Goal: Information Seeking & Learning: Find specific fact

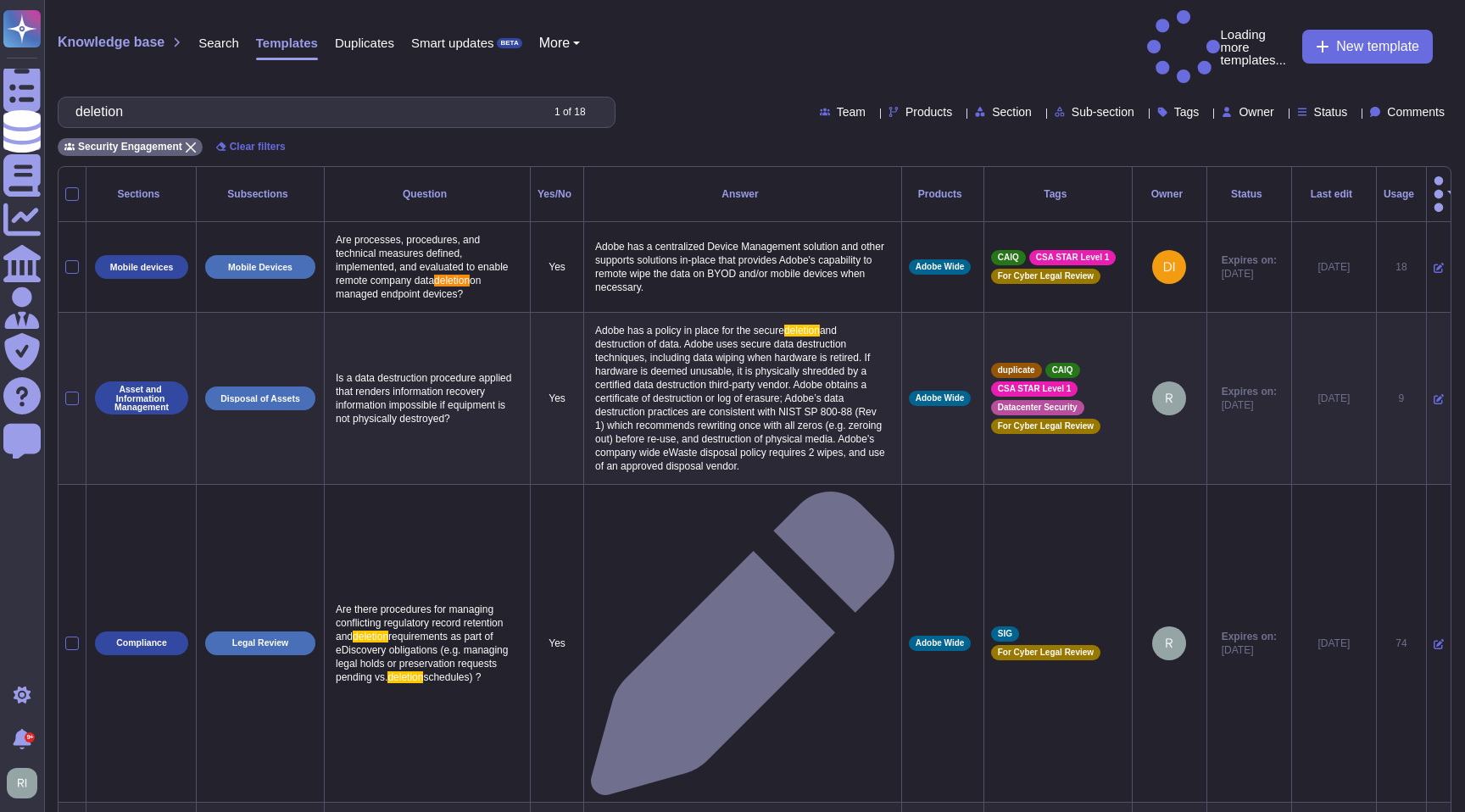
type input "deletion"
click at [906, 106] on span "Products" at bounding box center [929, 112] width 47 height 11
type input "ae"
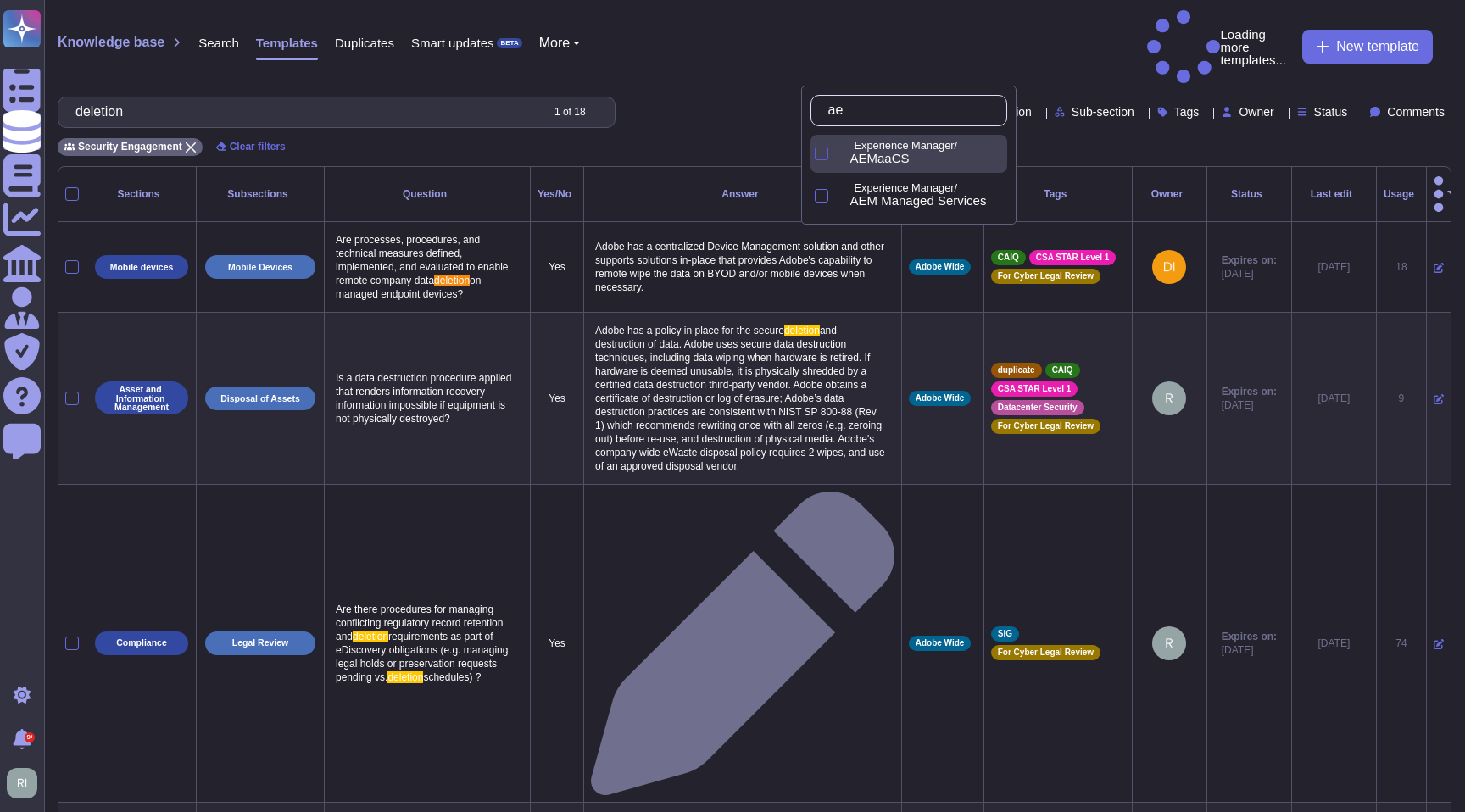
click at [826, 155] on div at bounding box center [822, 154] width 13 height 13
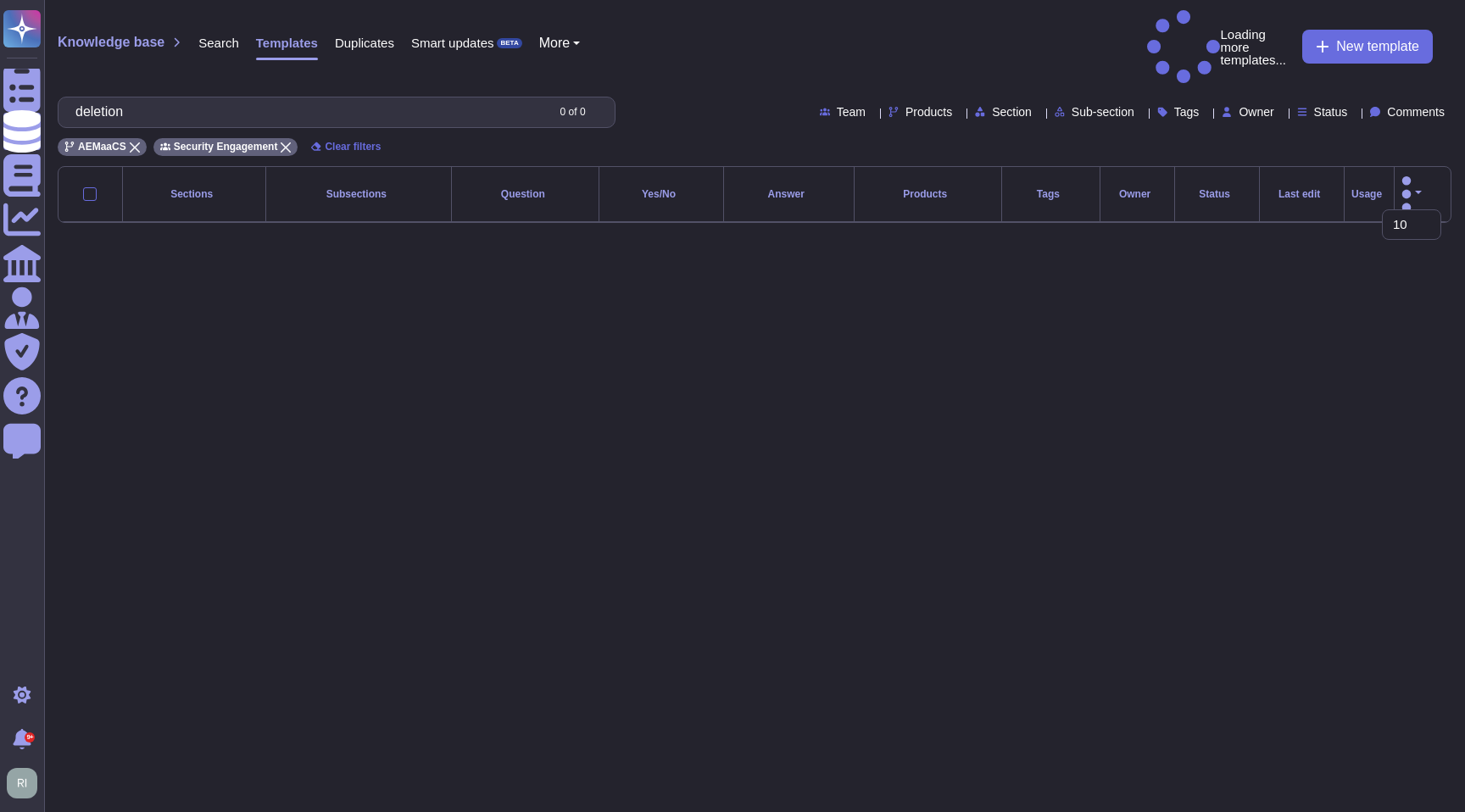
click at [753, 250] on html "Questionnaires Knowledge Base Documents Analytics CAIQ / SIG Admin Trust Center…" at bounding box center [732, 125] width 1465 height 250
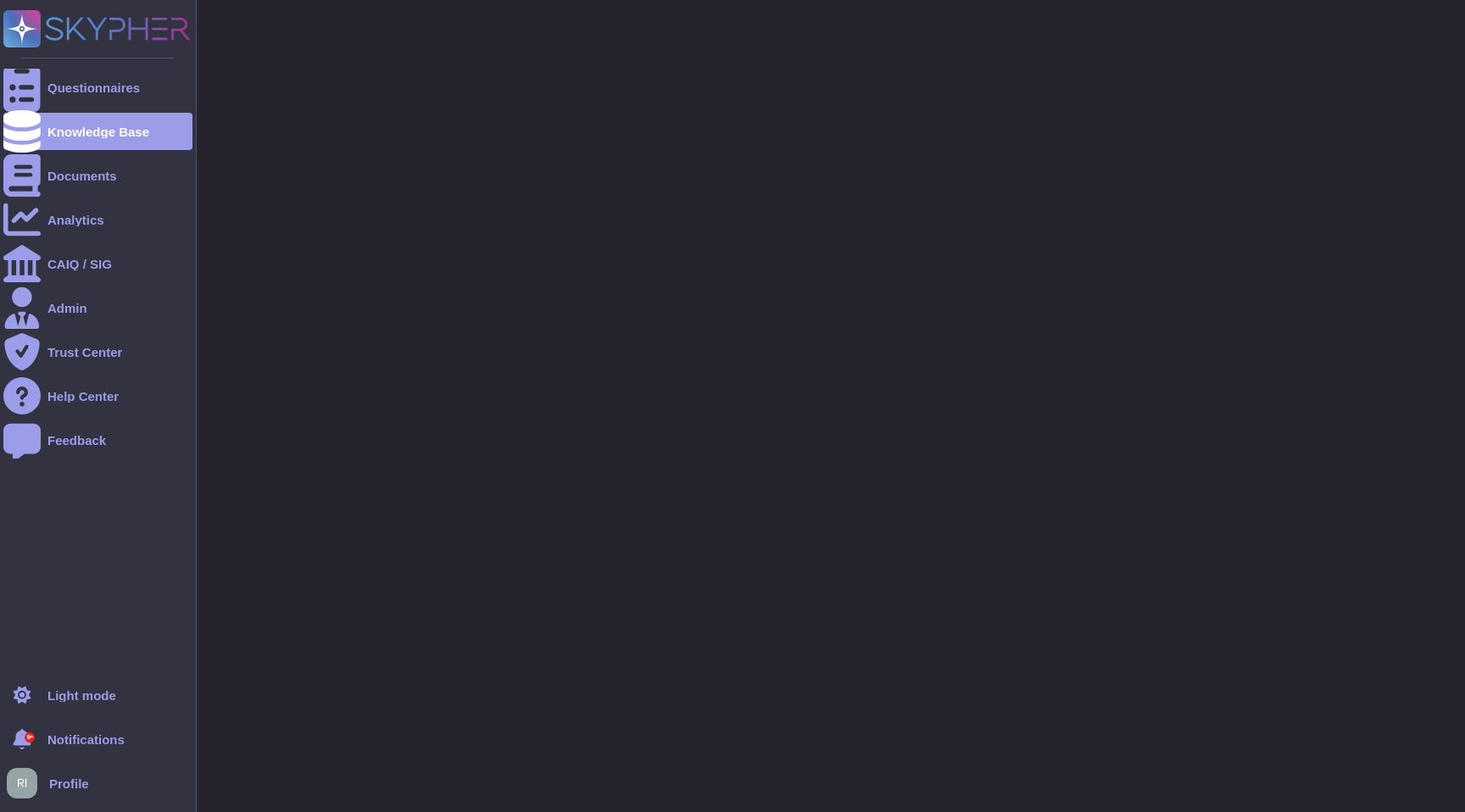
click at [27, 734] on div "9+" at bounding box center [30, 737] width 11 height 11
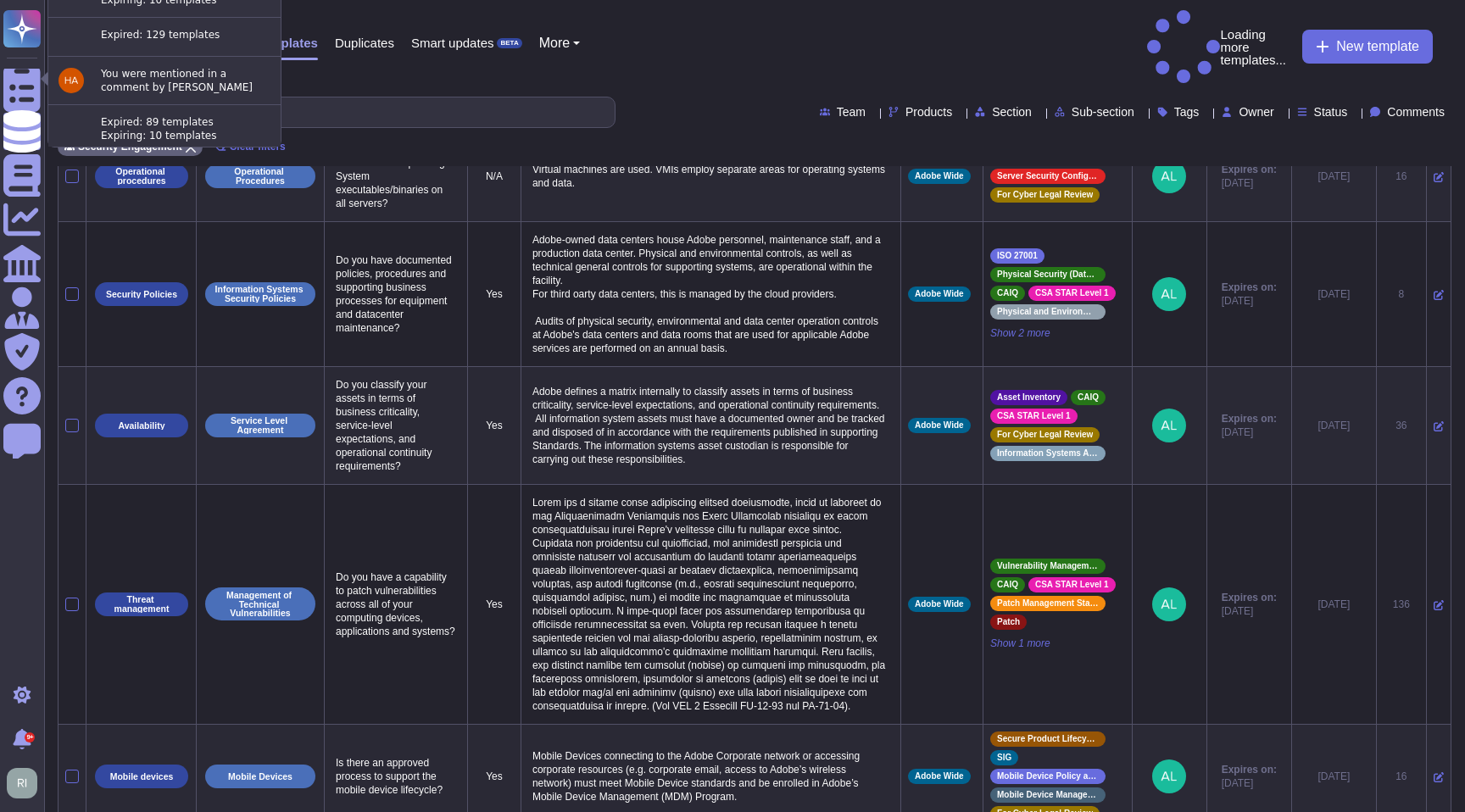
scroll to position [1002, 0]
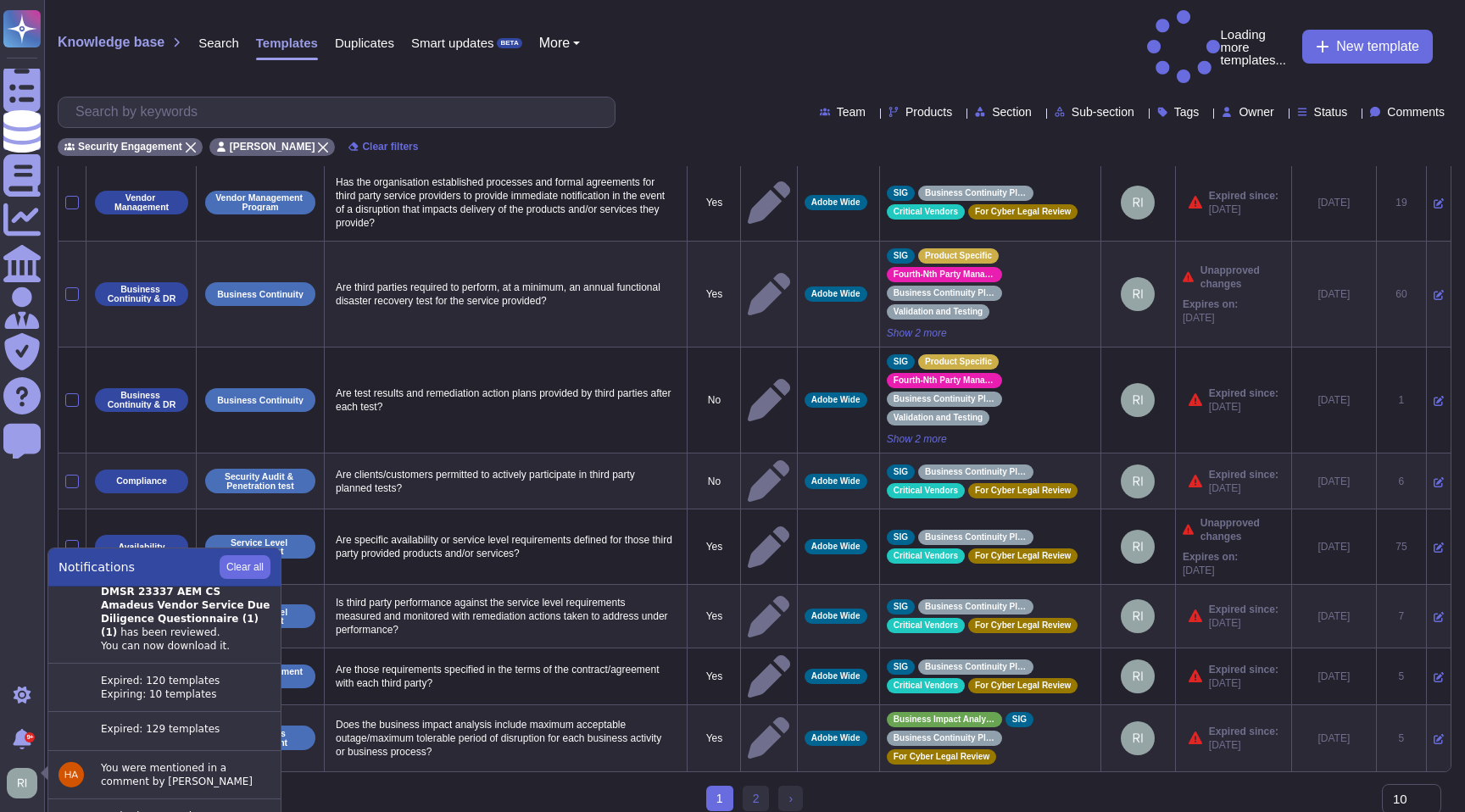
scroll to position [178, 0]
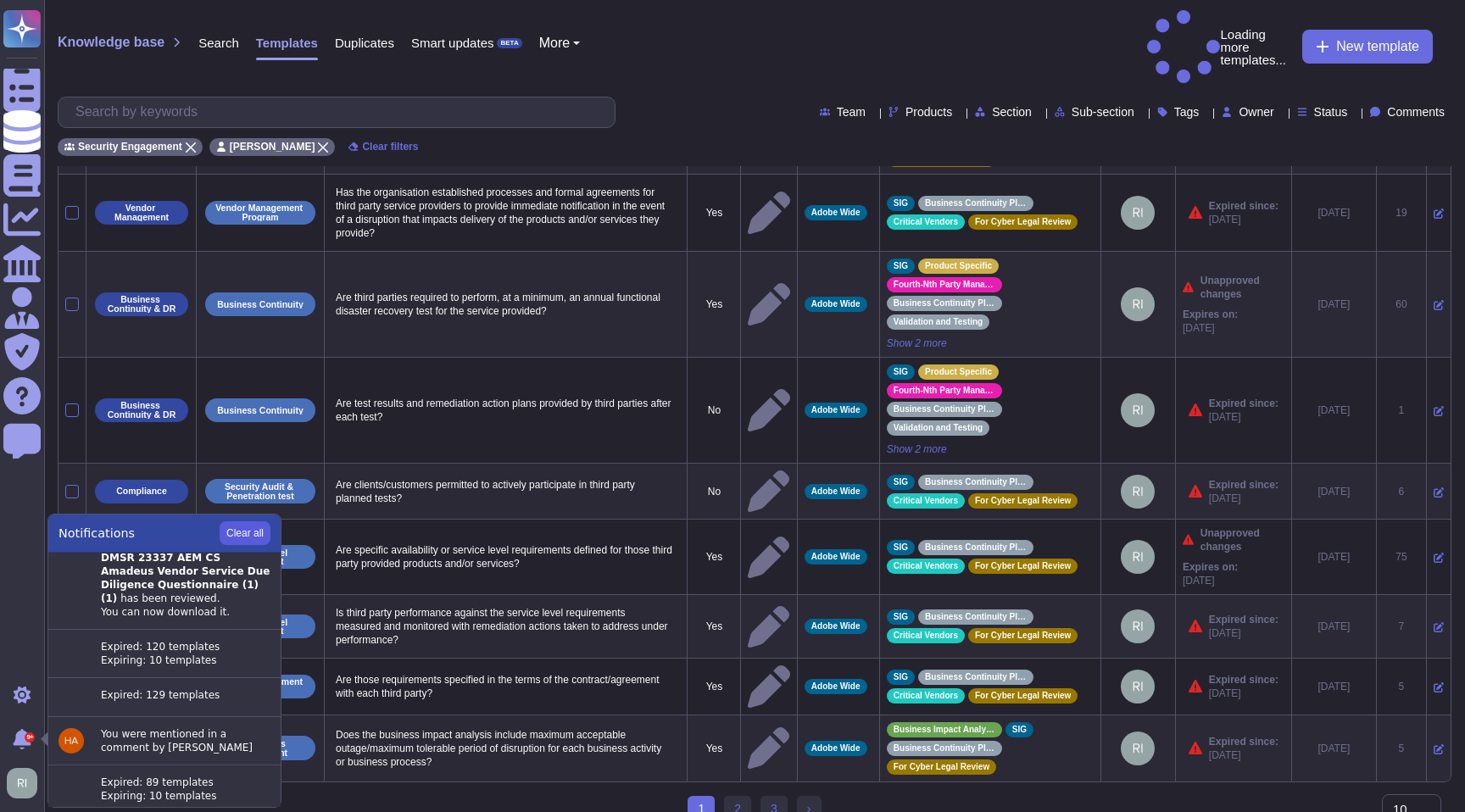
click at [252, 531] on button "Clear all" at bounding box center [245, 533] width 51 height 24
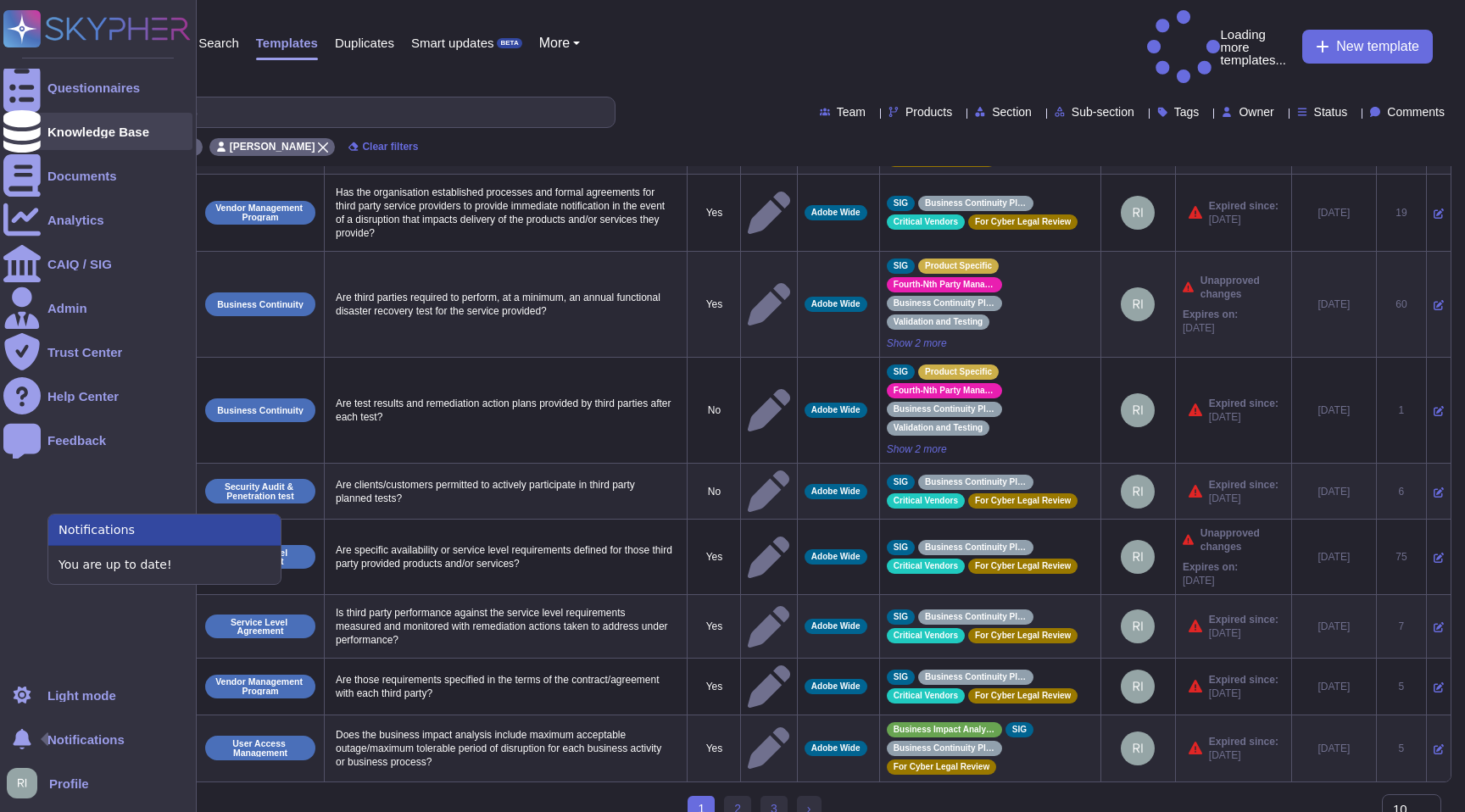
click at [106, 122] on div "Knowledge Base" at bounding box center [98, 131] width 189 height 37
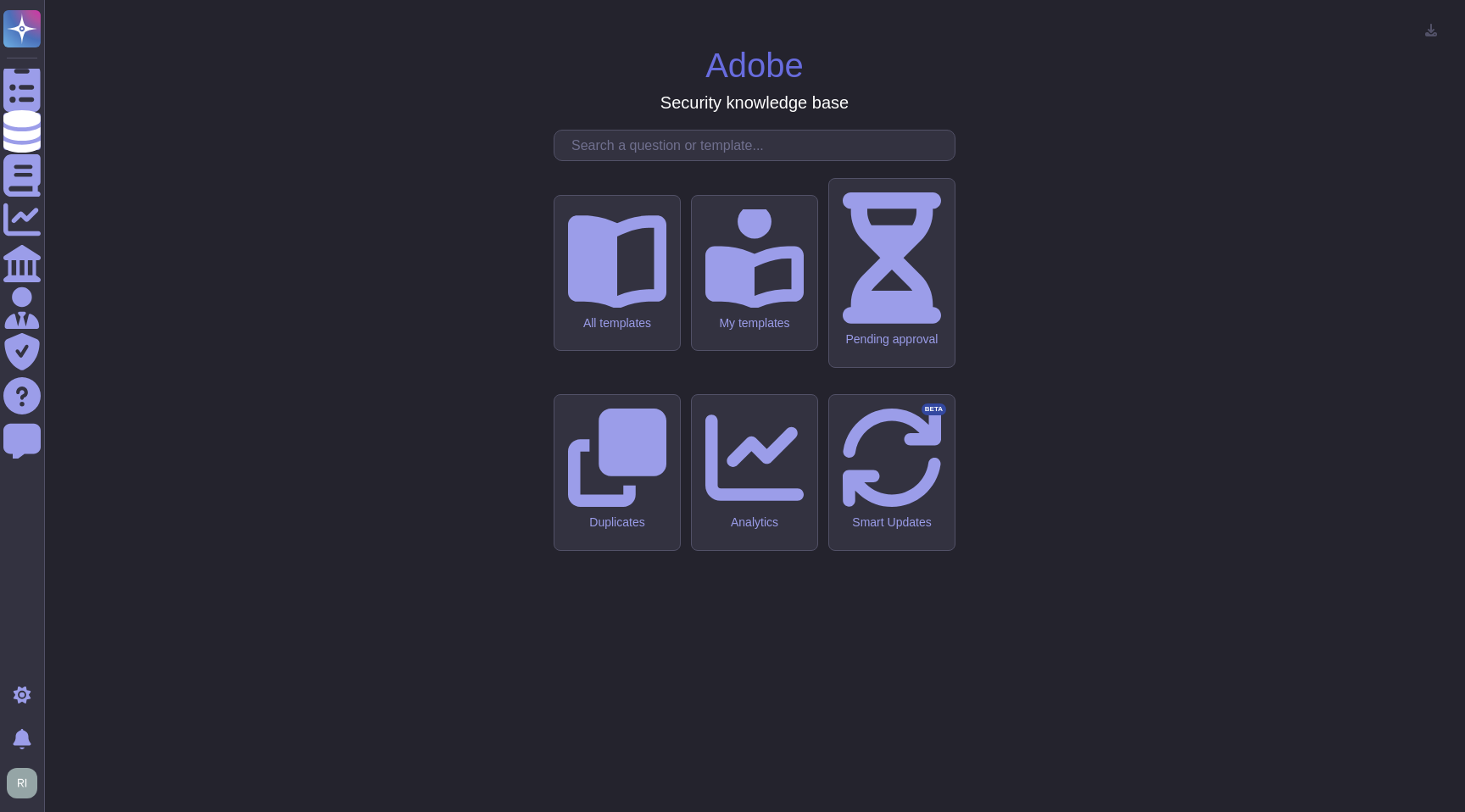
click at [689, 160] on input "text" at bounding box center [759, 145] width 392 height 30
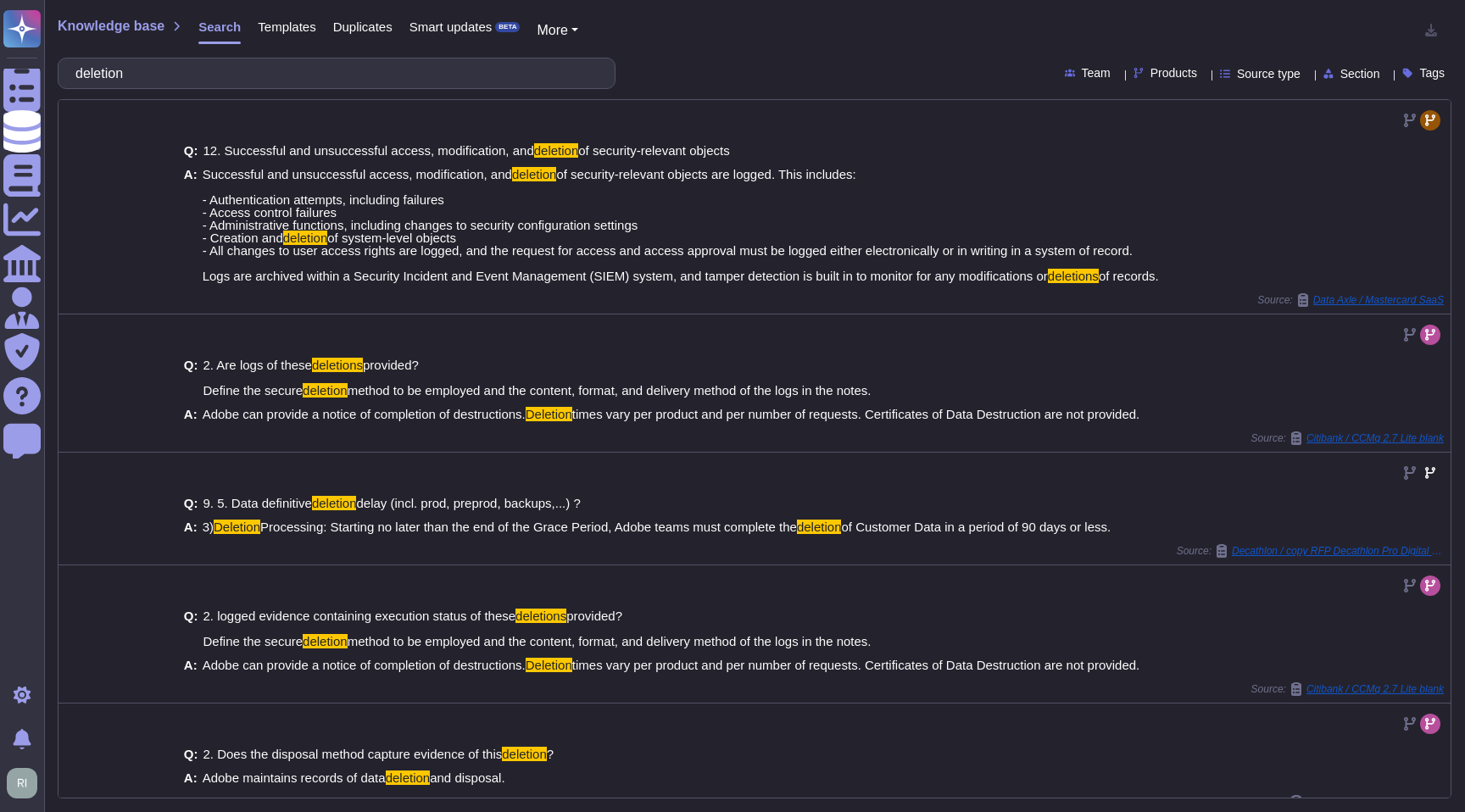
type input "deletion"
click at [1151, 73] on span "Products" at bounding box center [1174, 73] width 47 height 11
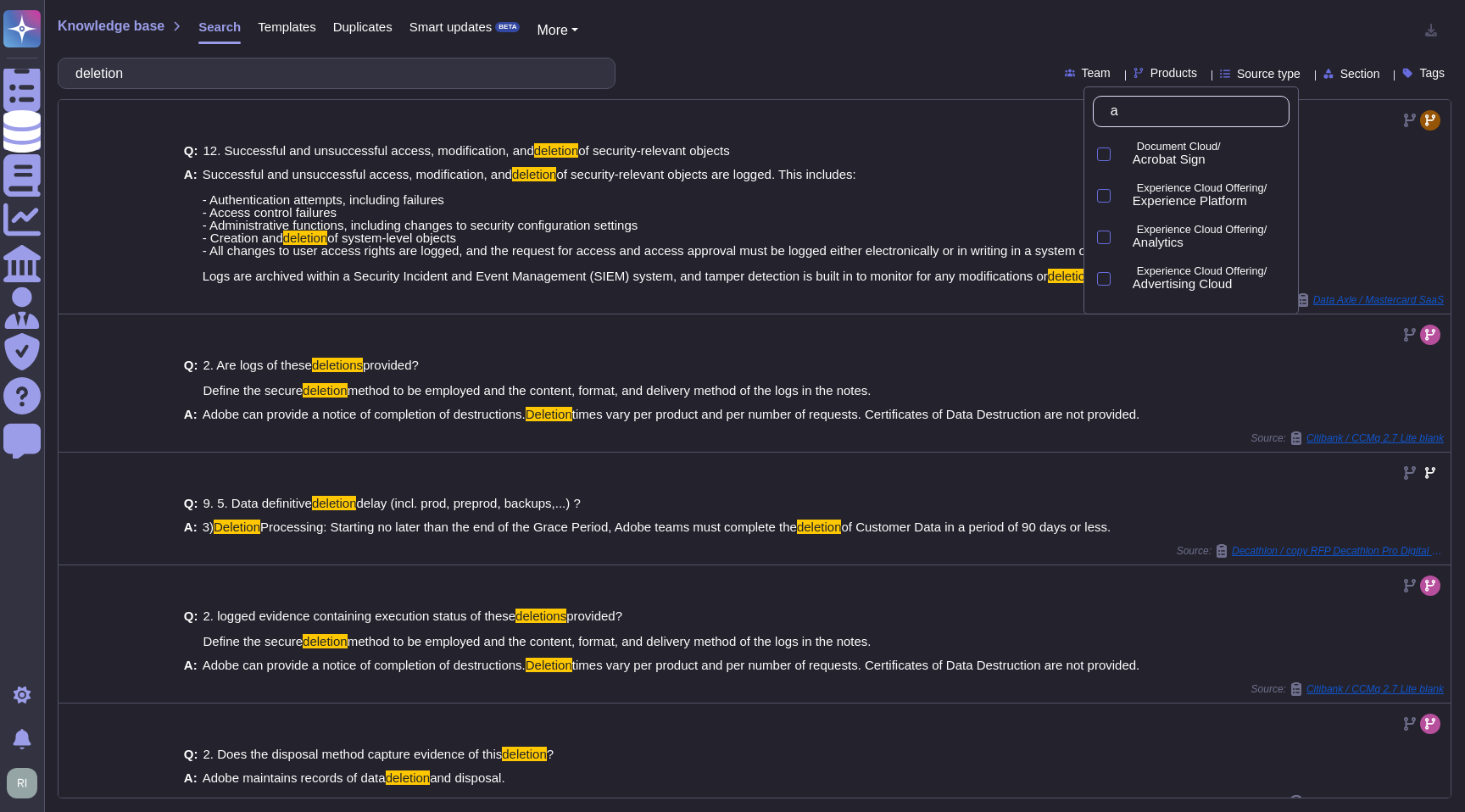
type input "ae"
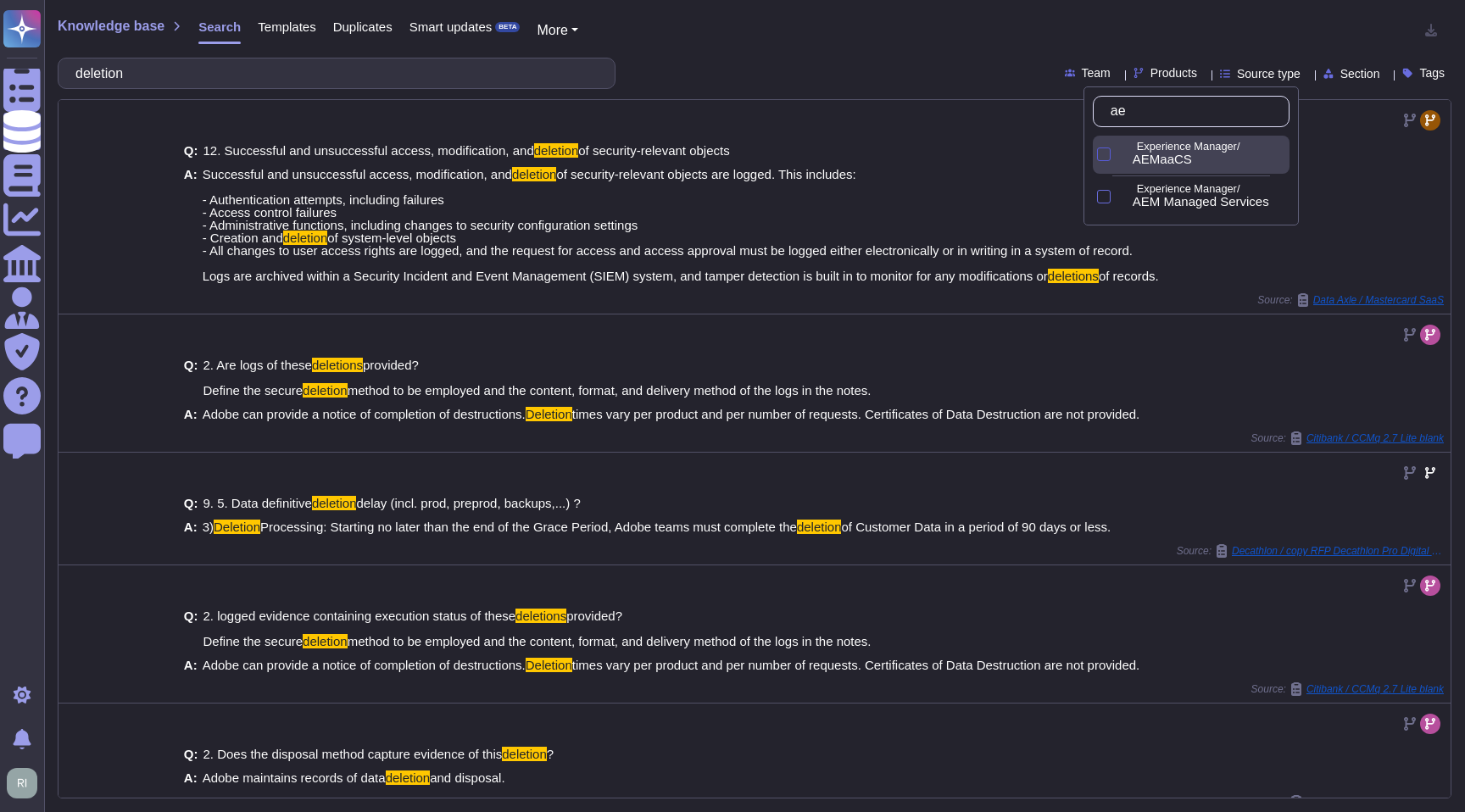
click at [1104, 152] on div at bounding box center [1104, 154] width 13 height 13
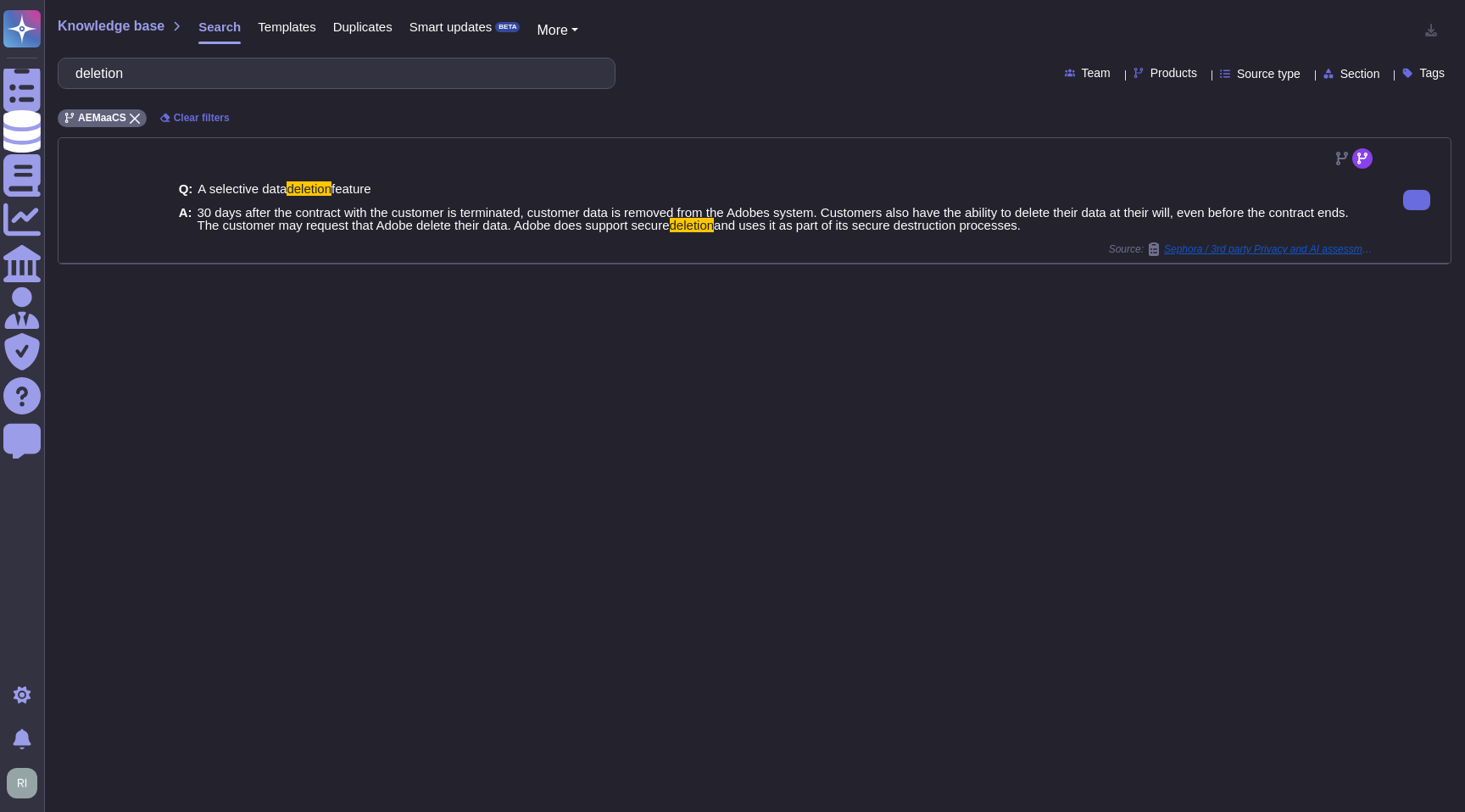
drag, startPoint x: 199, startPoint y: 213, endPoint x: 1071, endPoint y: 248, distance: 872.7
click at [1071, 243] on div "Q: A selective data deletion feature A: 30 days after the contract with the cus…" at bounding box center [777, 207] width 1197 height 71
copy span "30 days after the contract with the customer is terminated, customer data is re…"
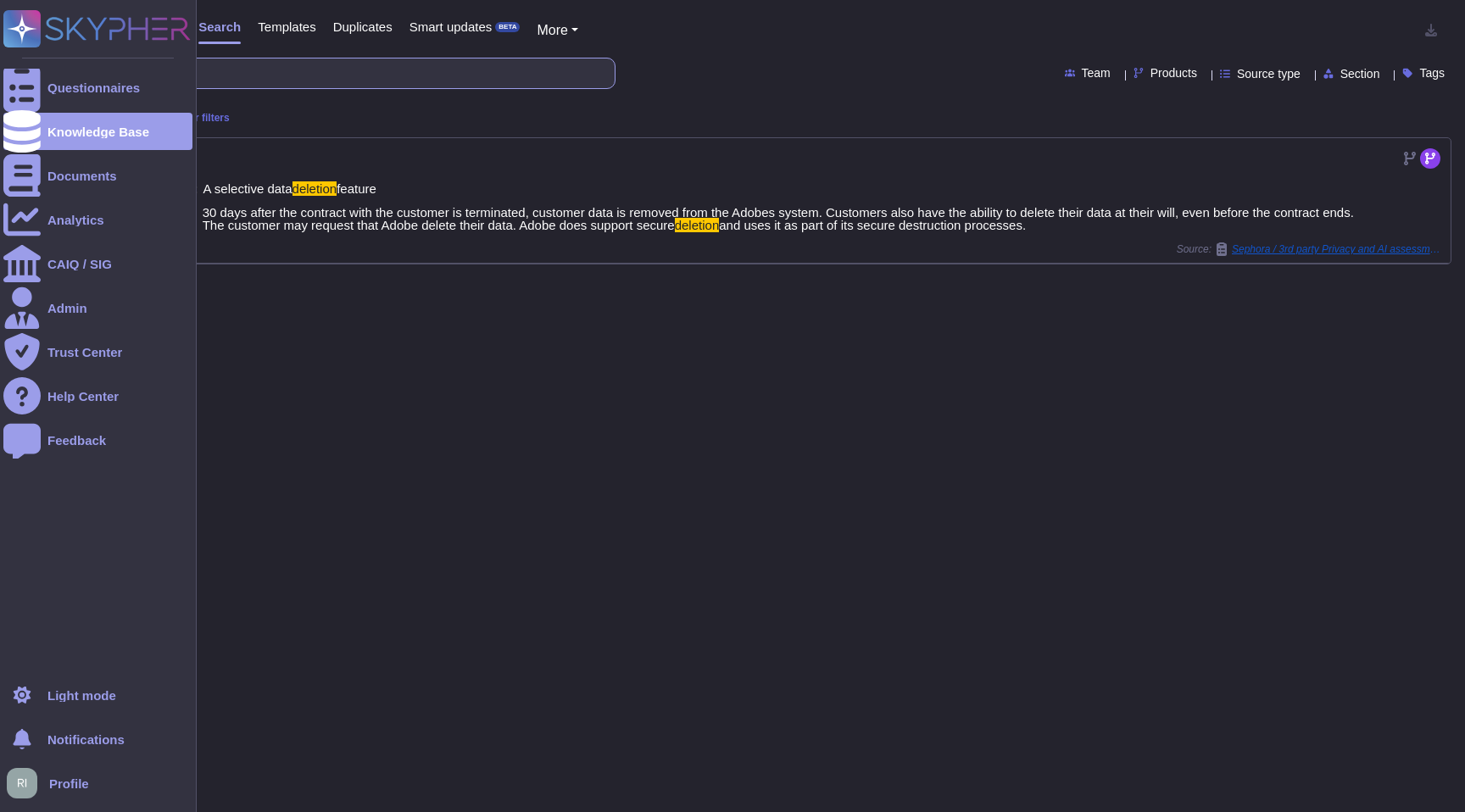
drag, startPoint x: 227, startPoint y: 72, endPoint x: 0, endPoint y: 72, distance: 227.0
click at [0, 72] on div "Questionnaires Knowledge Base Documents Analytics CAIQ / SIG Admin Trust Center…" at bounding box center [732, 406] width 1465 height 812
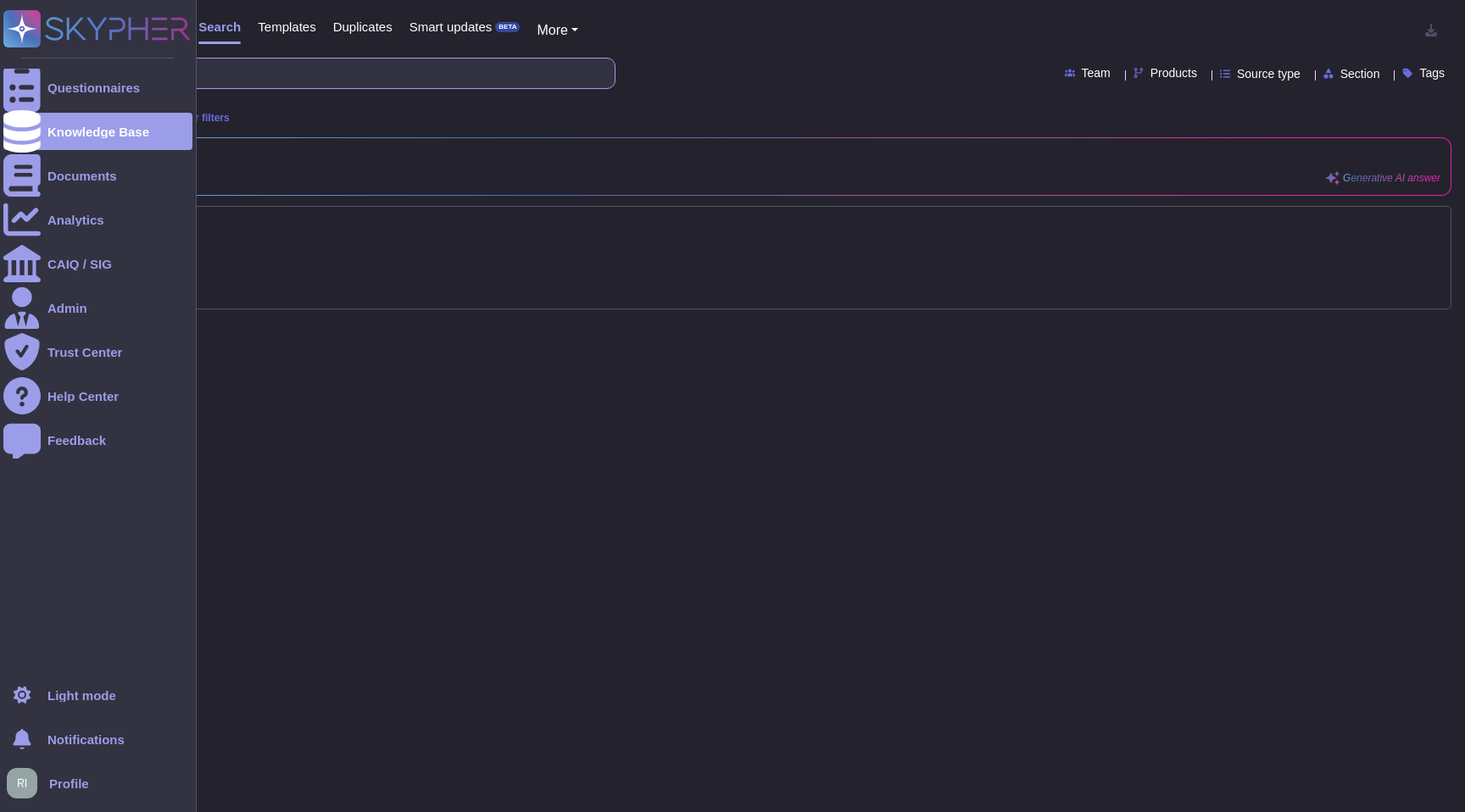
type input "secure deletion"
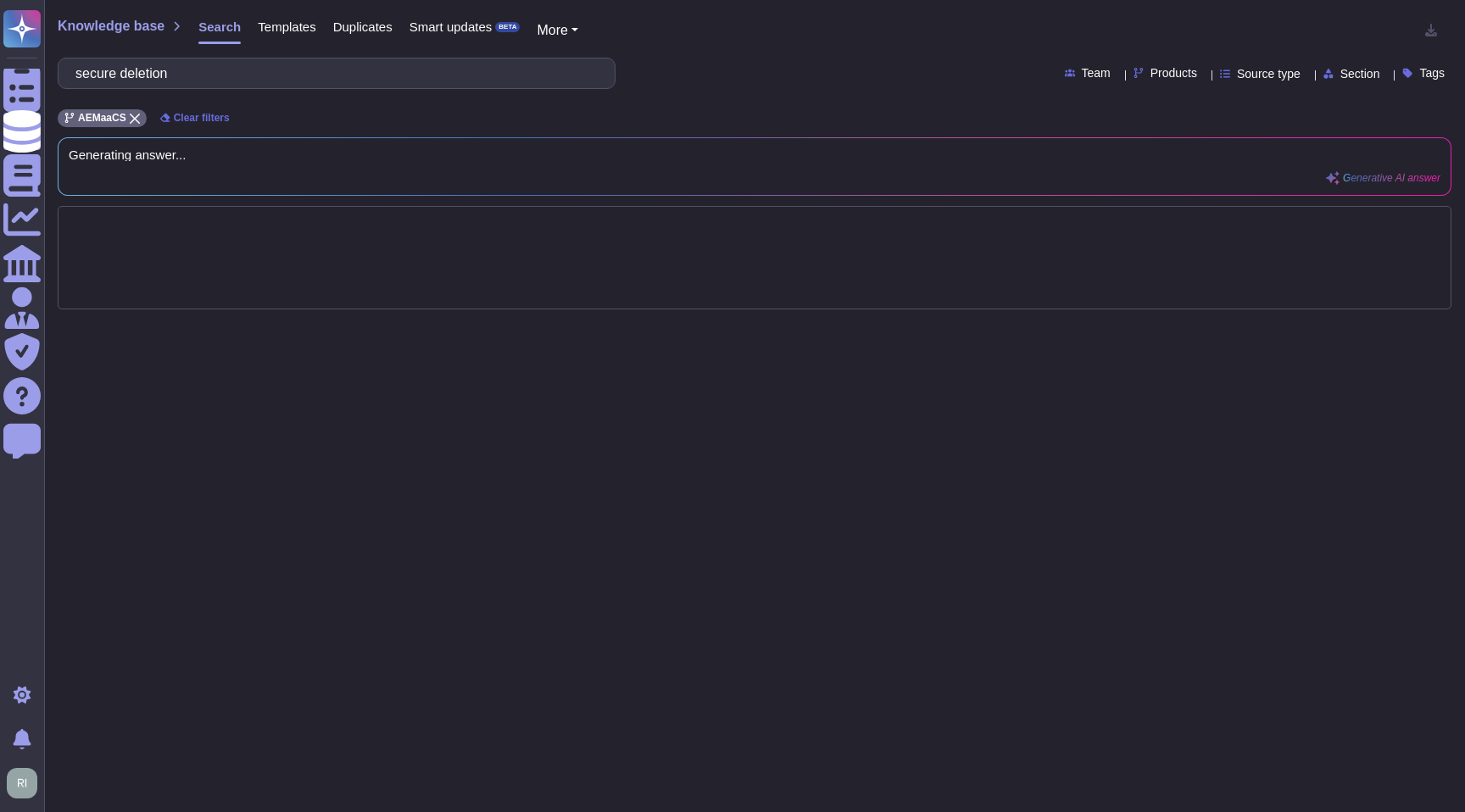
click at [1151, 69] on span "Products" at bounding box center [1174, 73] width 47 height 11
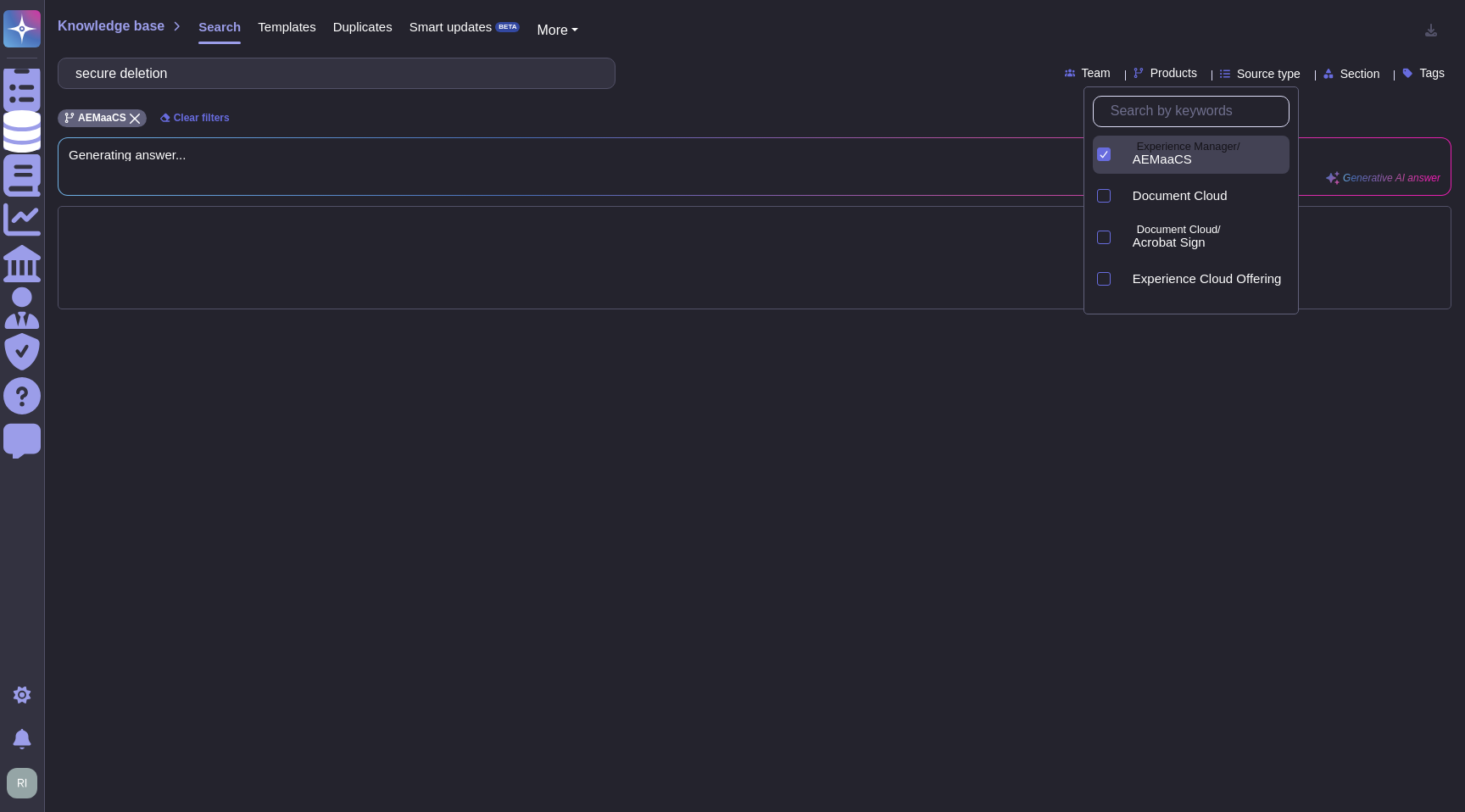
click at [1107, 154] on icon at bounding box center [1104, 154] width 9 height 9
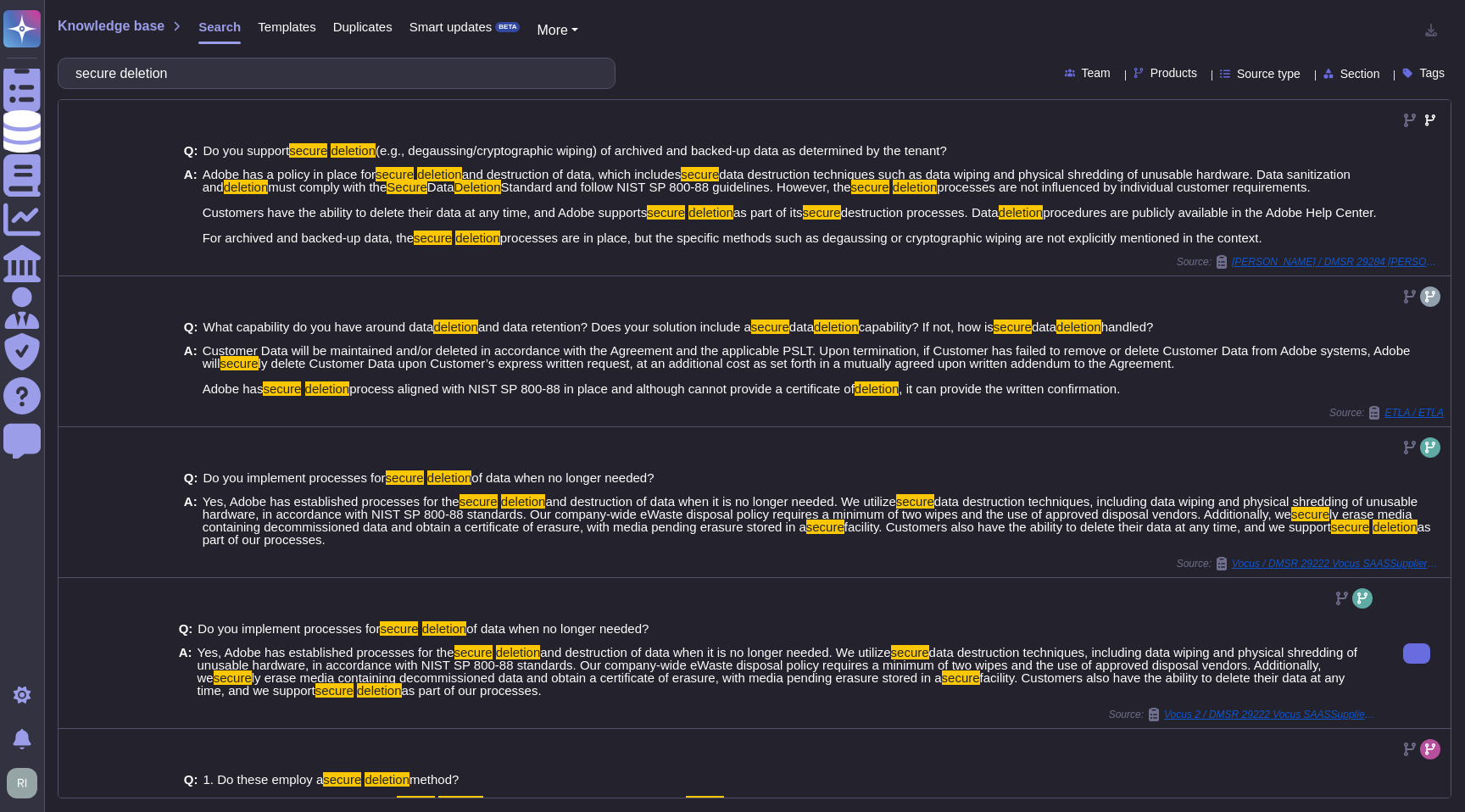
click at [686, 609] on div at bounding box center [777, 598] width 1197 height 27
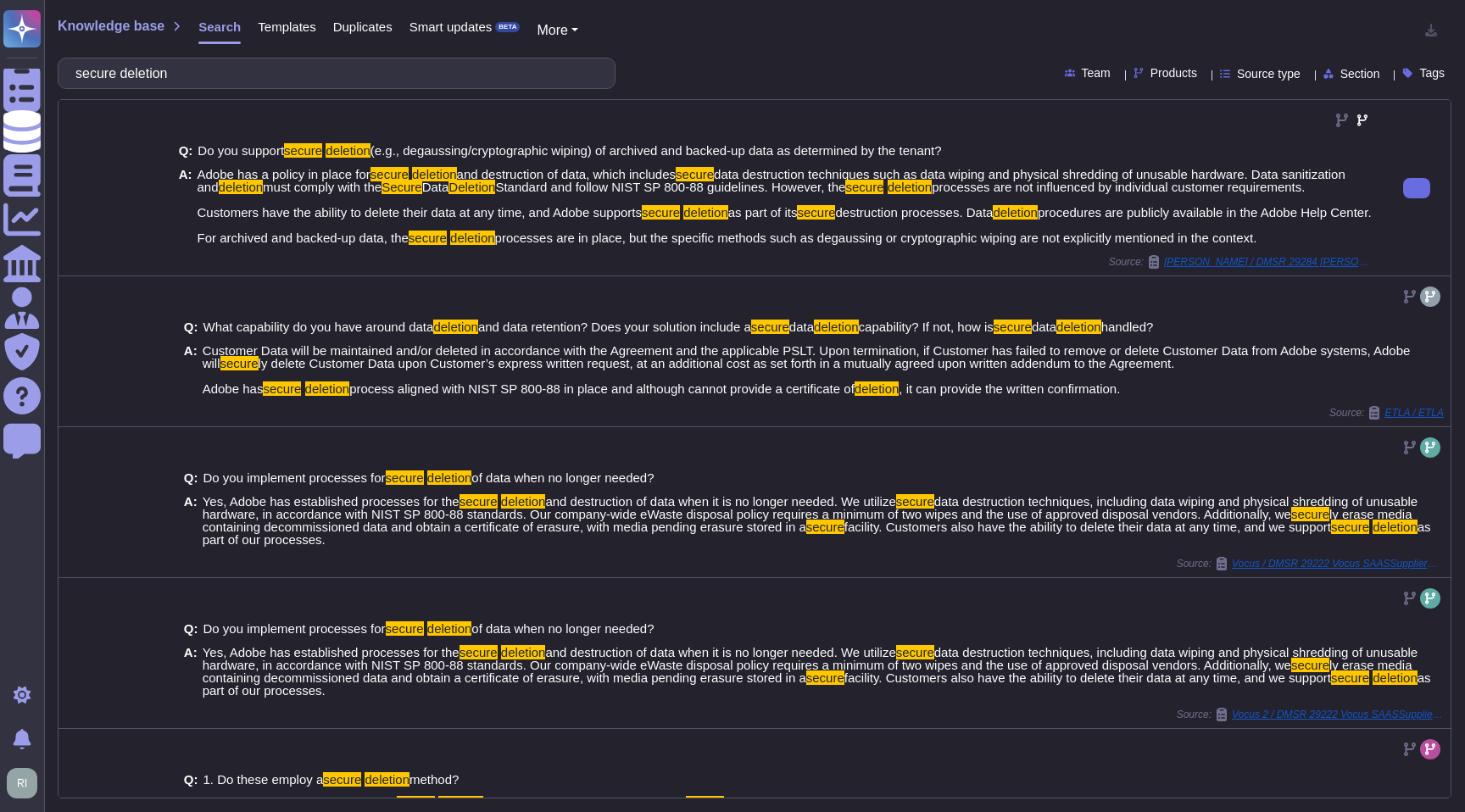
scroll to position [1, 0]
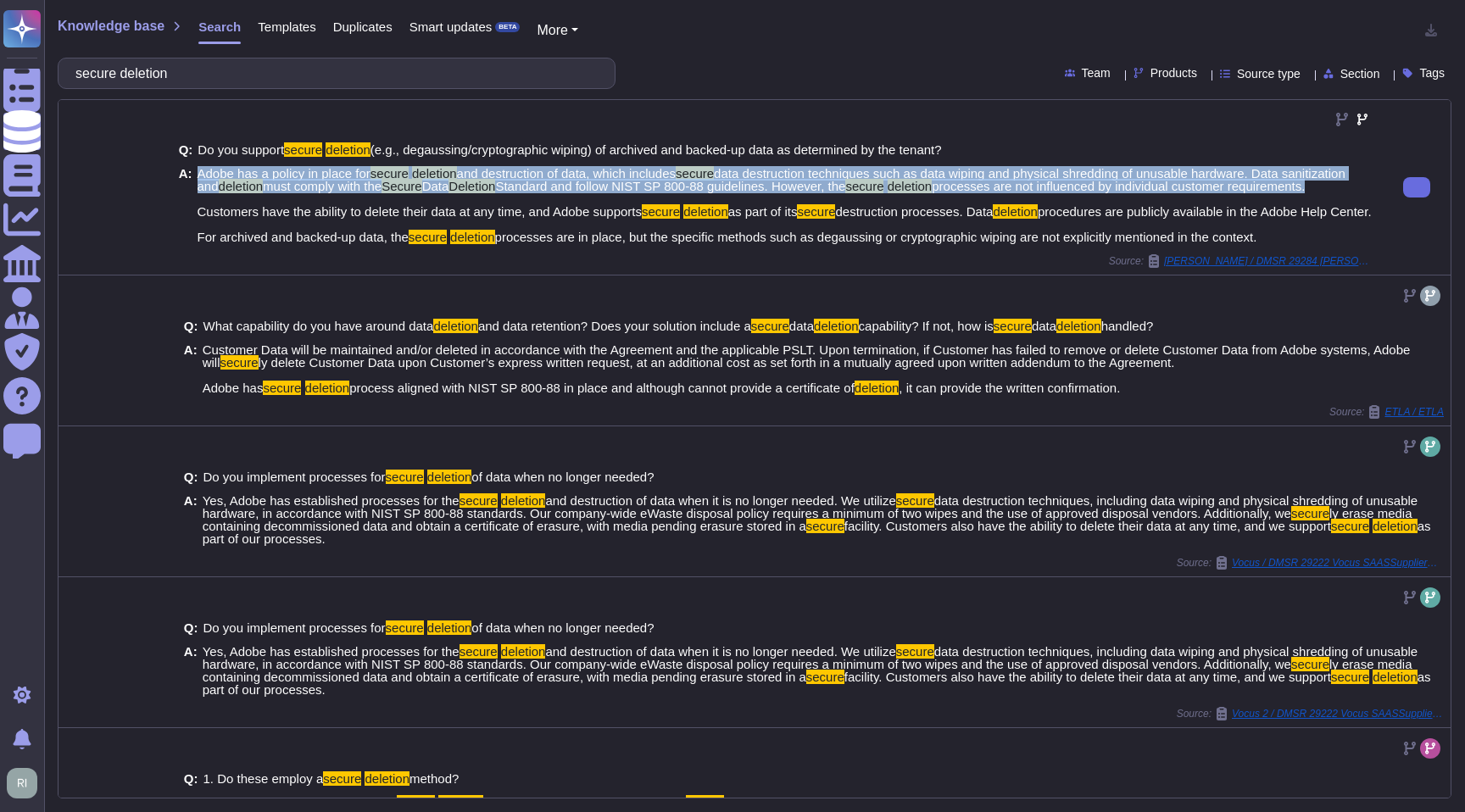
drag, startPoint x: 200, startPoint y: 173, endPoint x: 316, endPoint y: 200, distance: 119.1
click at [316, 200] on span "Adobe has a policy in place for secure deletion and destruction of data, which …" at bounding box center [786, 205] width 1178 height 76
copy span "Adobe has a policy in place for secure deletion and destruction of data, which …"
